Goal: Task Accomplishment & Management: Manage account settings

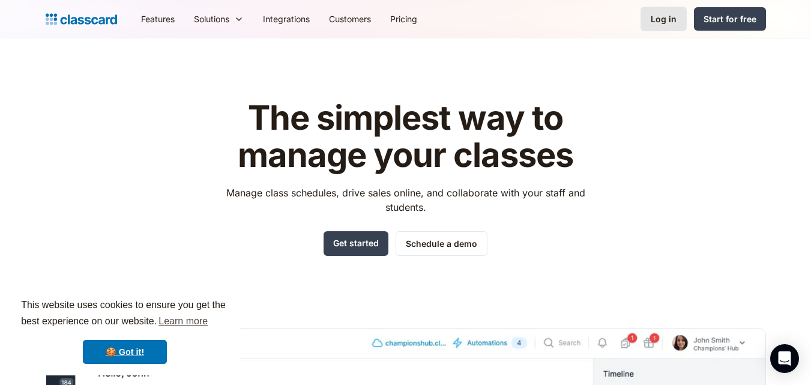
click at [664, 16] on div "Log in" at bounding box center [664, 19] width 26 height 13
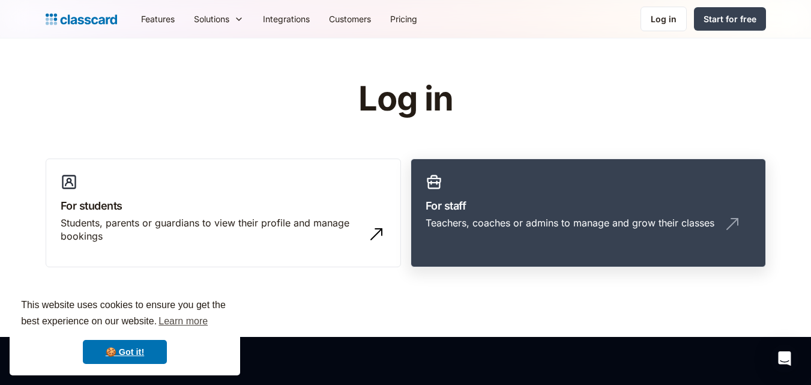
click at [514, 210] on h3 "For staff" at bounding box center [588, 206] width 325 height 16
